Goal: Transaction & Acquisition: Purchase product/service

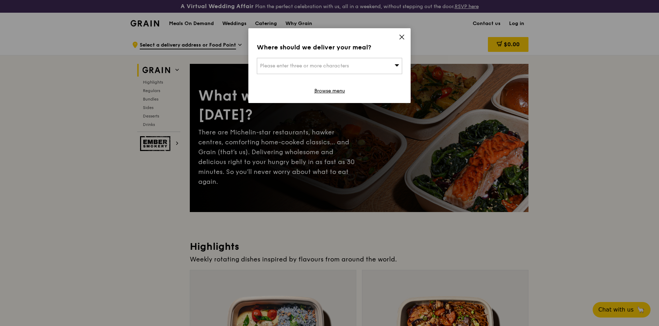
click at [402, 36] on icon at bounding box center [402, 37] width 4 height 4
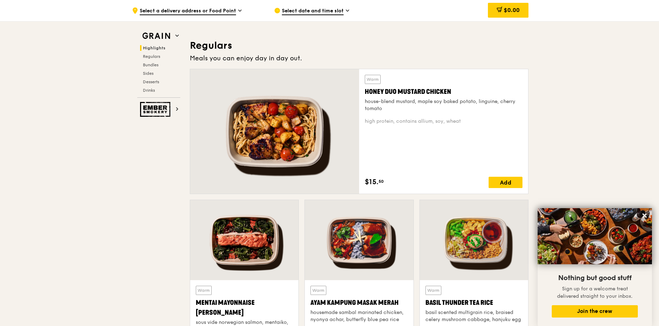
scroll to position [494, 0]
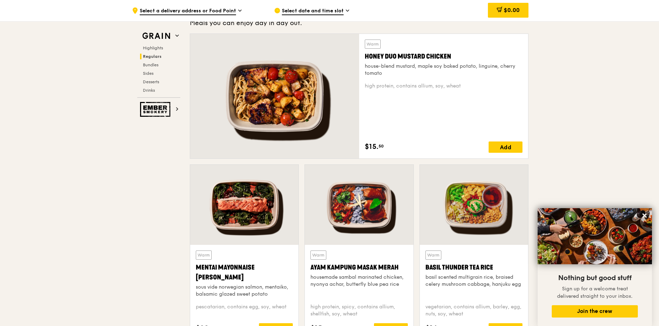
click at [248, 266] on div "Mentai Mayonnaise [PERSON_NAME]" at bounding box center [244, 272] width 97 height 20
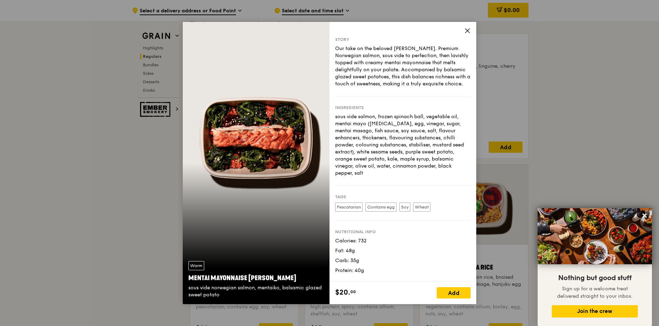
click at [466, 30] on icon at bounding box center [467, 31] width 6 height 6
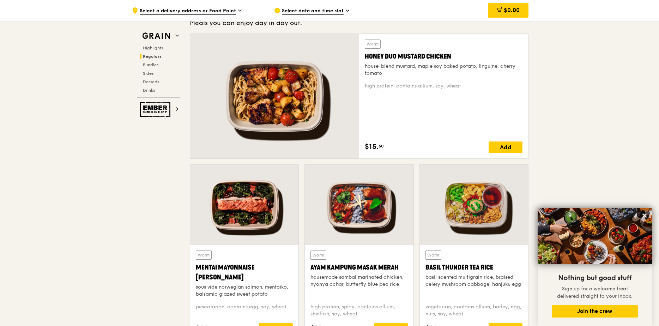
click at [421, 55] on div "Honey Duo Mustard Chicken" at bounding box center [444, 56] width 158 height 10
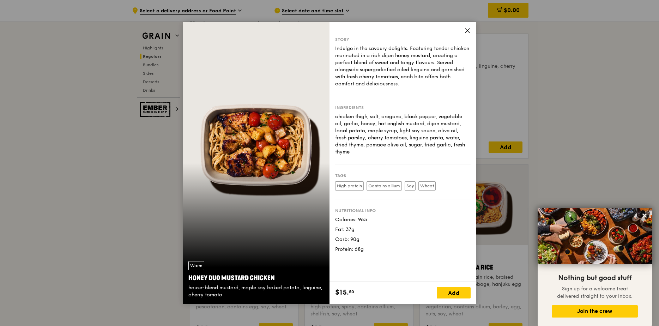
click at [467, 28] on icon at bounding box center [467, 31] width 6 height 6
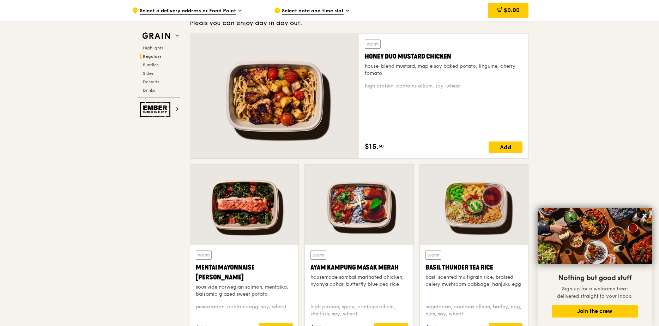
click at [323, 96] on div at bounding box center [274, 96] width 169 height 124
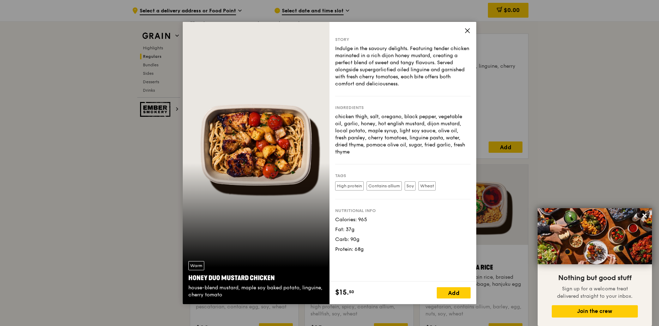
click at [471, 29] on div "Story Indulge in the savoury delights. Featuring tender chicken marinated in a …" at bounding box center [402, 152] width 147 height 260
click at [470, 29] on icon at bounding box center [467, 31] width 6 height 6
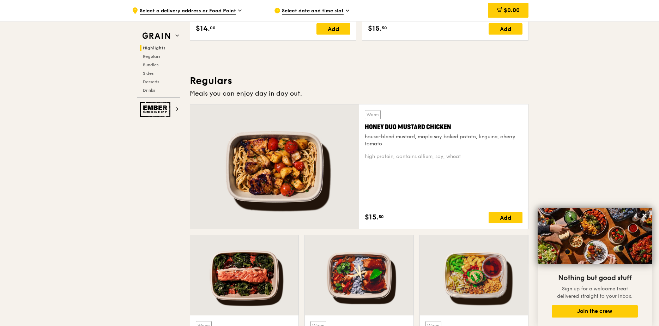
scroll to position [529, 0]
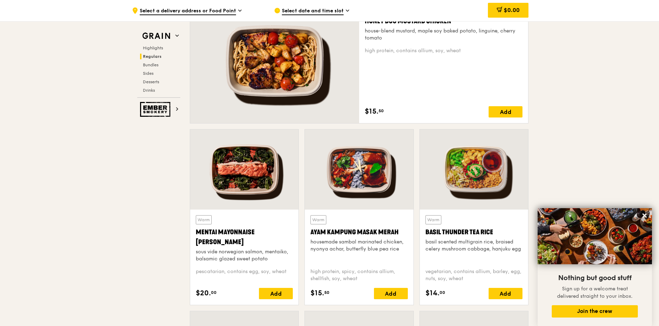
click at [348, 249] on div "housemade sambal marinated chicken, nyonya achar, butterfly blue pea rice" at bounding box center [358, 245] width 97 height 14
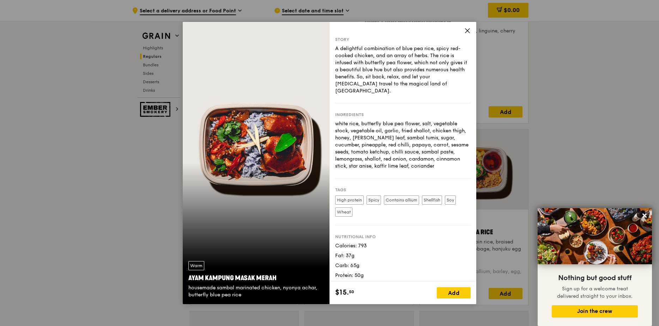
click at [467, 30] on icon at bounding box center [467, 31] width 6 height 6
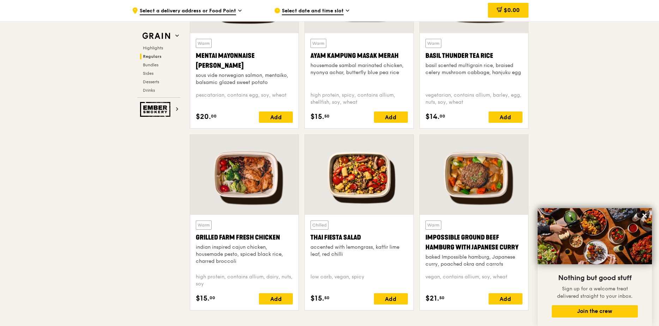
scroll to position [741, 0]
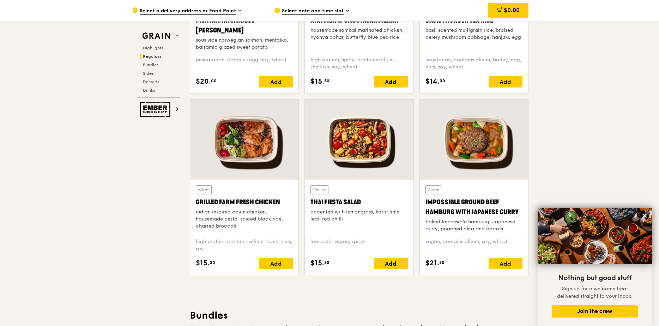
click at [464, 199] on div "Impossible Ground Beef Hamburg with Japanese Curry" at bounding box center [473, 207] width 97 height 20
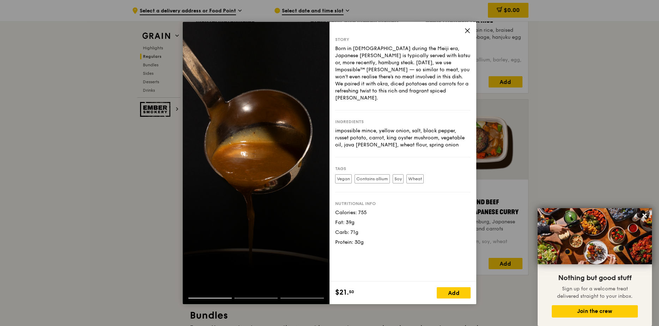
click at [467, 34] on span at bounding box center [467, 32] width 6 height 8
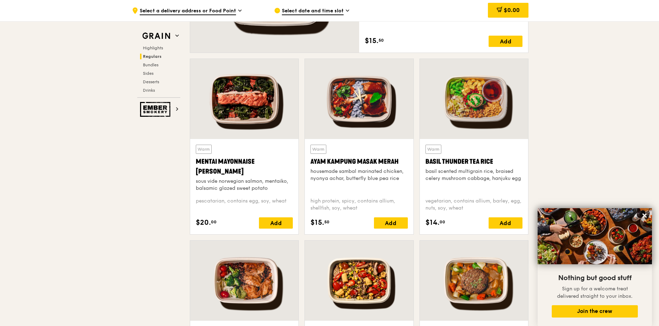
scroll to position [635, 0]
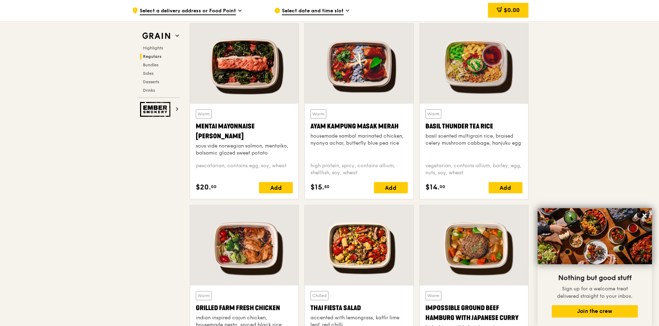
click at [455, 137] on div "basil scented multigrain rice, braised celery mushroom cabbage, hanjuku egg" at bounding box center [473, 140] width 97 height 14
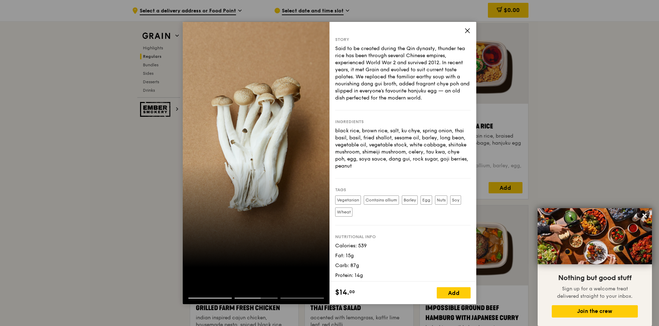
click at [470, 33] on icon at bounding box center [467, 31] width 6 height 6
